Goal: Information Seeking & Learning: Learn about a topic

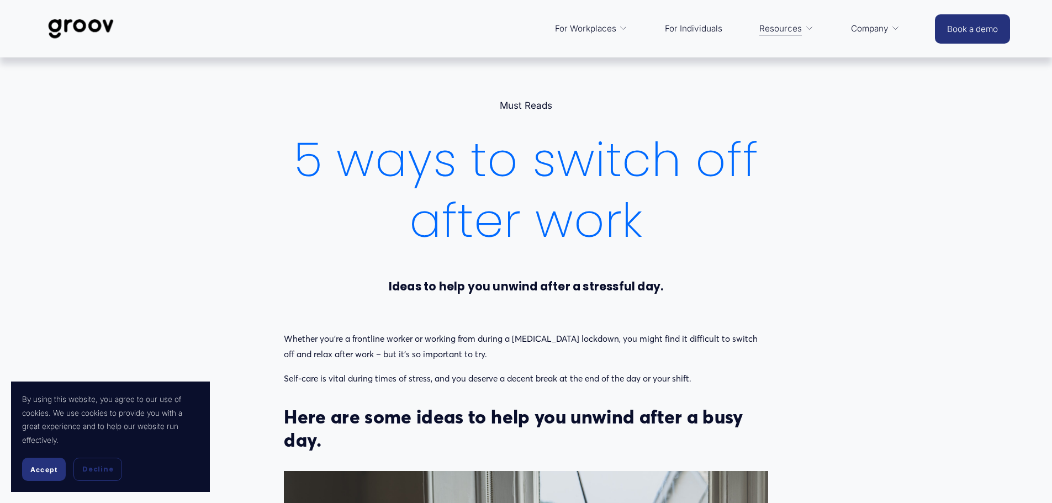
click at [34, 470] on span "Accept" at bounding box center [43, 469] width 27 height 8
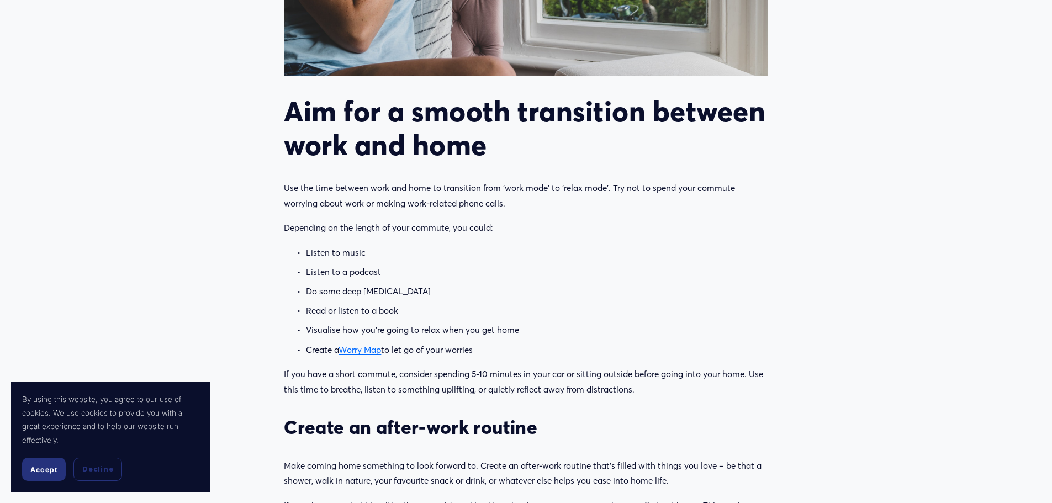
scroll to position [662, 0]
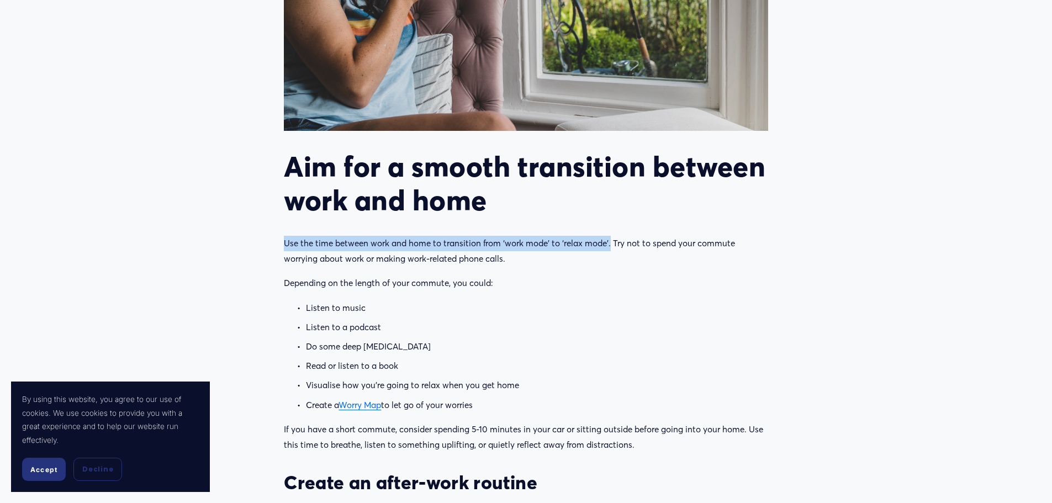
drag, startPoint x: 609, startPoint y: 244, endPoint x: 280, endPoint y: 249, distance: 328.5
copy p "Use the time between work and home to transition from ‘work mode’ to ‘relax mod…"
